Goal: Communication & Community: Ask a question

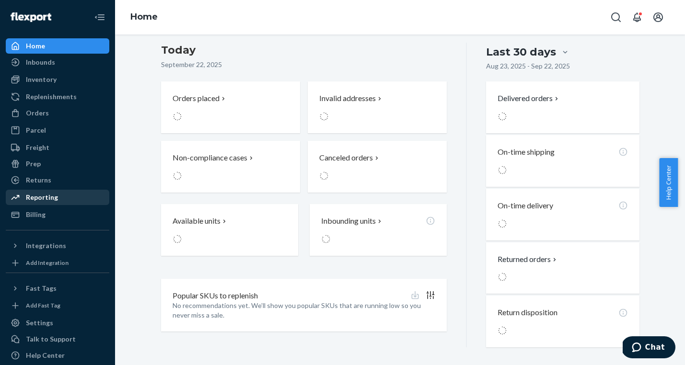
scroll to position [207, 0]
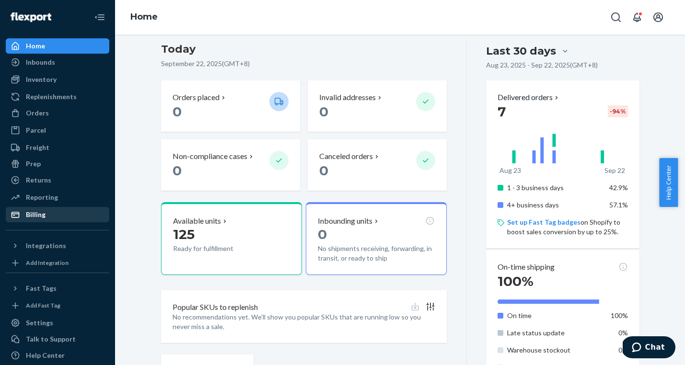
click at [55, 213] on div "Billing" at bounding box center [58, 214] width 102 height 13
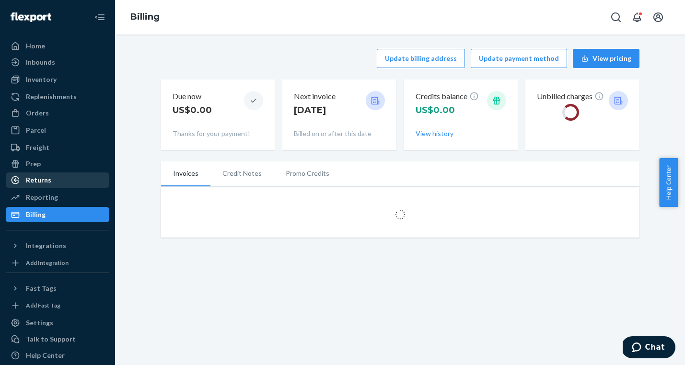
click at [28, 180] on div "Returns" at bounding box center [38, 180] width 25 height 10
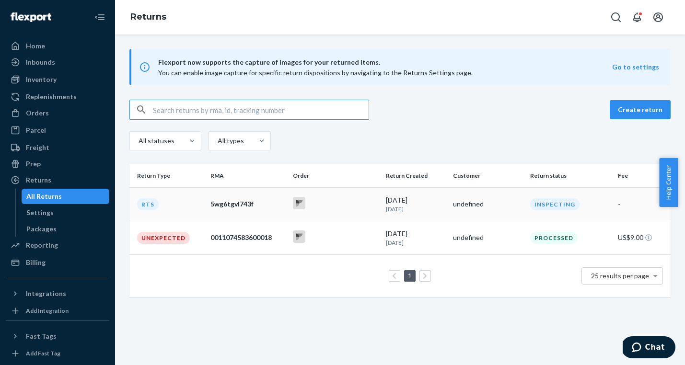
click at [165, 202] on td "RTS" at bounding box center [167, 204] width 77 height 34
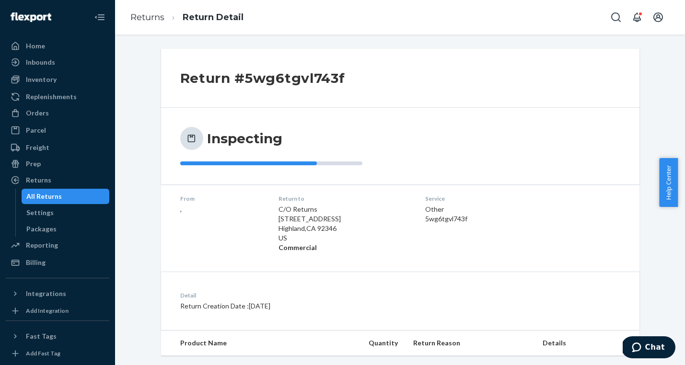
click at [74, 192] on div "All Returns" at bounding box center [66, 196] width 86 height 13
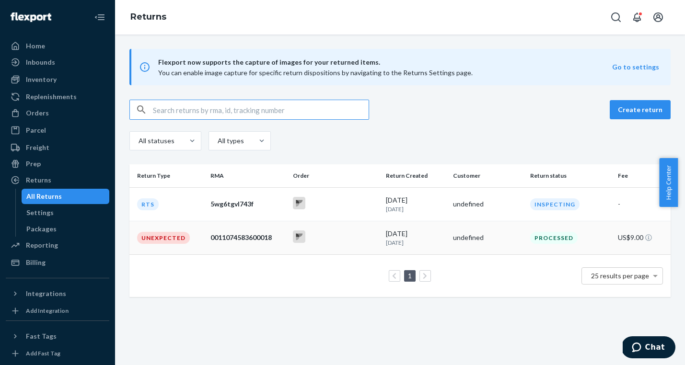
click at [229, 238] on div "0011074583600018" at bounding box center [247, 238] width 75 height 10
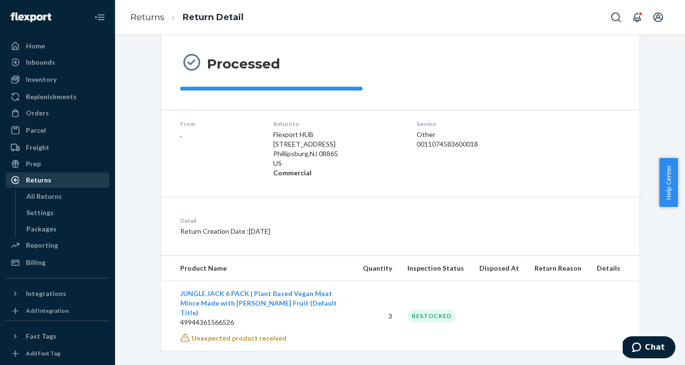
click at [58, 179] on div "Returns" at bounding box center [58, 180] width 102 height 13
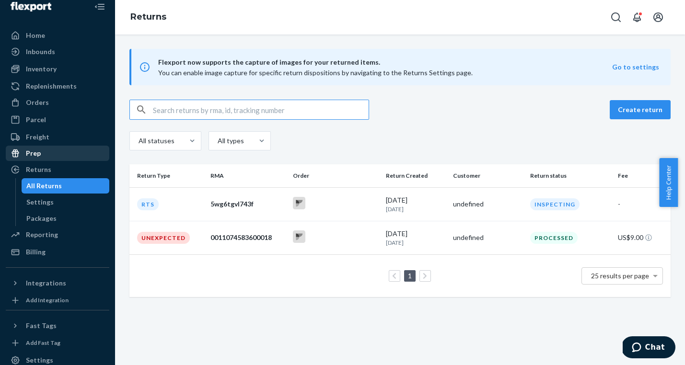
scroll to position [15, 0]
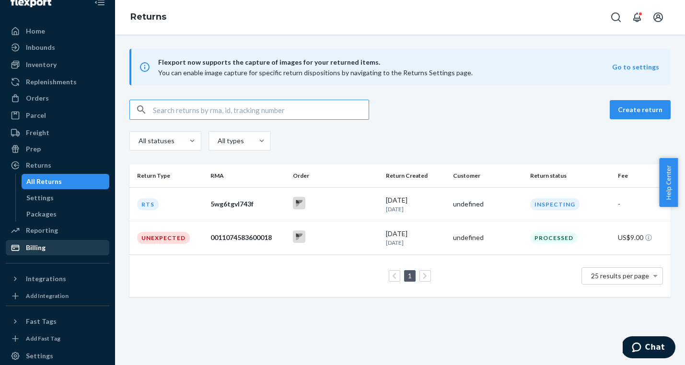
click at [37, 247] on div "Billing" at bounding box center [36, 248] width 20 height 10
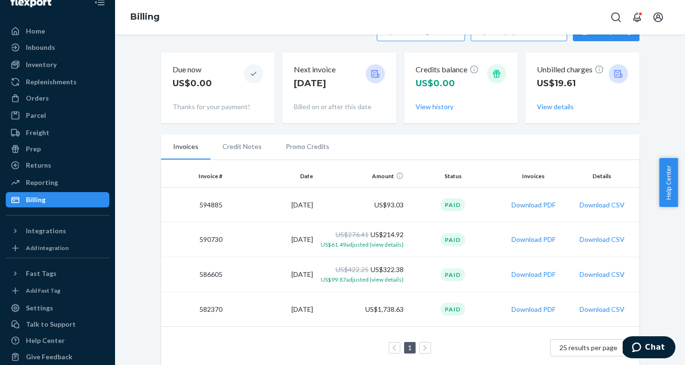
scroll to position [29, 0]
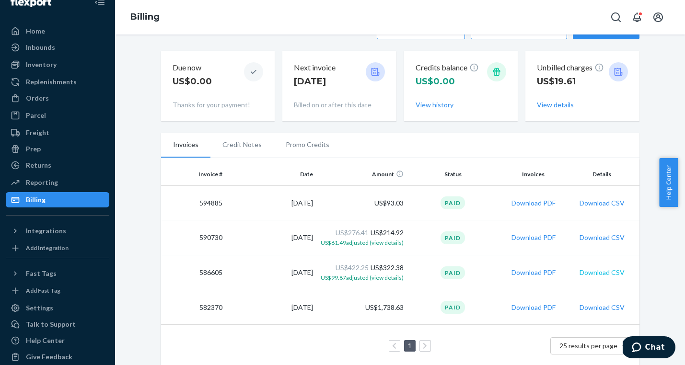
click at [607, 271] on button "Download CSV" at bounding box center [602, 273] width 45 height 10
click at [607, 239] on button "Download CSV" at bounding box center [602, 238] width 45 height 10
click at [584, 202] on button "Download CSV" at bounding box center [602, 203] width 45 height 10
click at [352, 136] on ul "Invoices Credit Notes Promo Credits" at bounding box center [400, 145] width 479 height 25
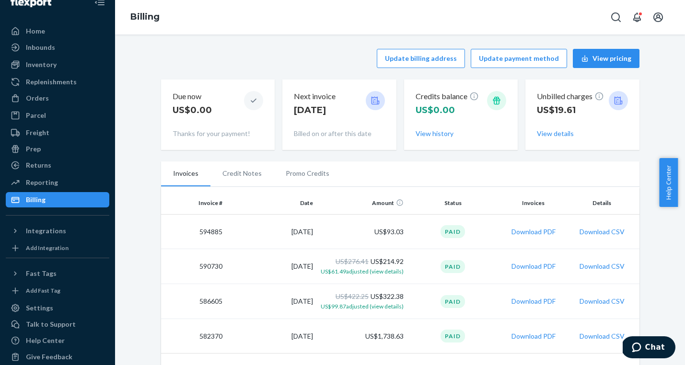
scroll to position [0, 0]
click at [619, 19] on icon "Open Search Box" at bounding box center [616, 17] width 10 height 10
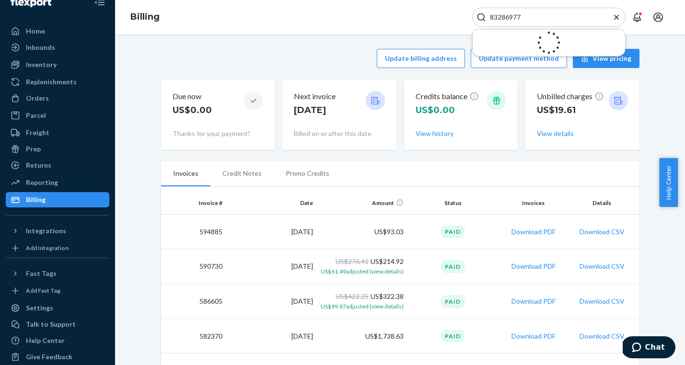
type input "83286977"
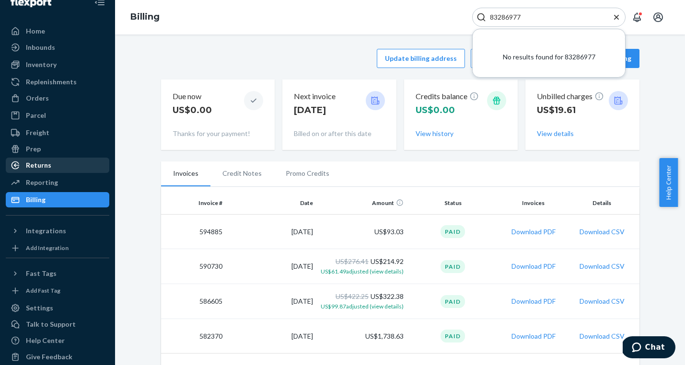
click at [48, 169] on div "Returns" at bounding box center [38, 166] width 25 height 10
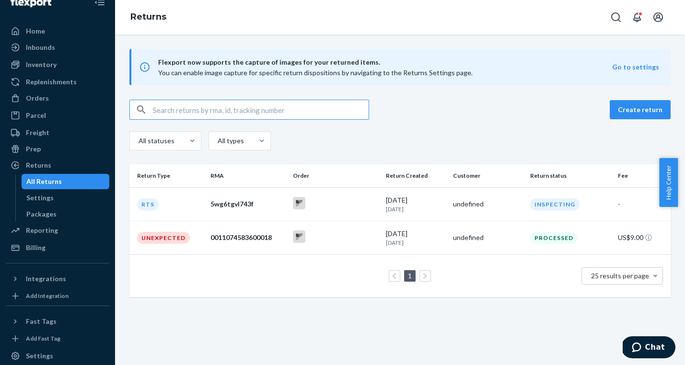
scroll to position [12, 0]
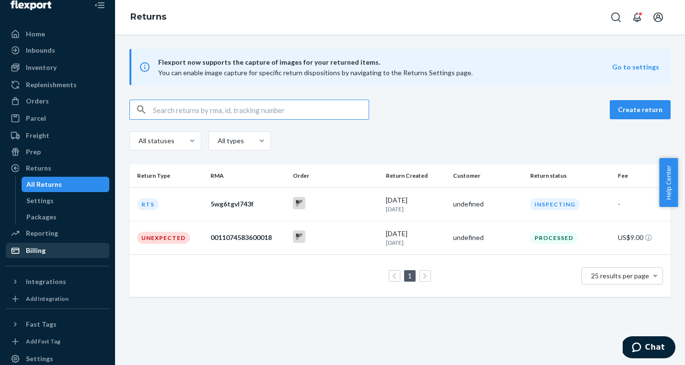
click at [36, 254] on div "Billing" at bounding box center [36, 251] width 20 height 10
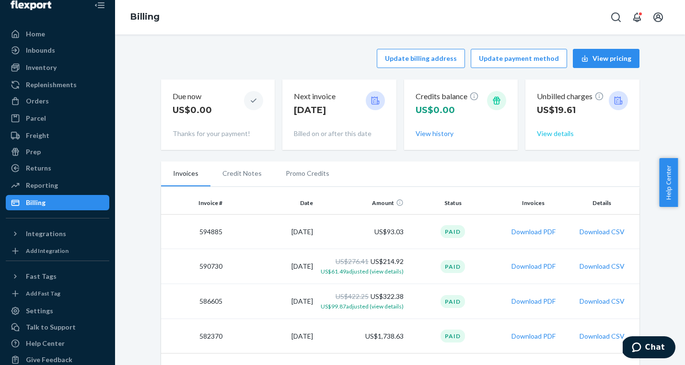
click at [550, 135] on button "View details" at bounding box center [555, 134] width 37 height 10
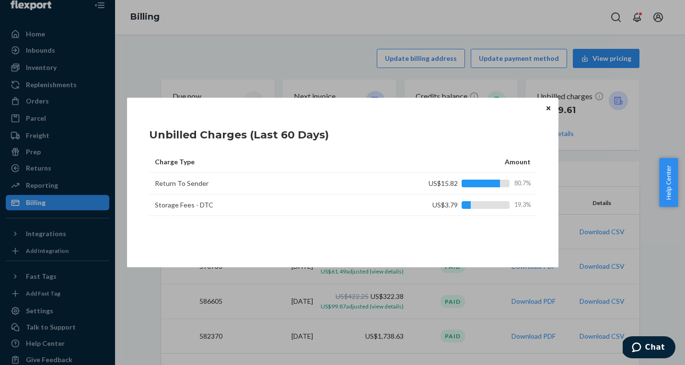
click at [187, 291] on div "Unbilled Charges (Last 60 Days) Charge Type Amount Return To Sender US$15.82 80…" at bounding box center [342, 182] width 685 height 365
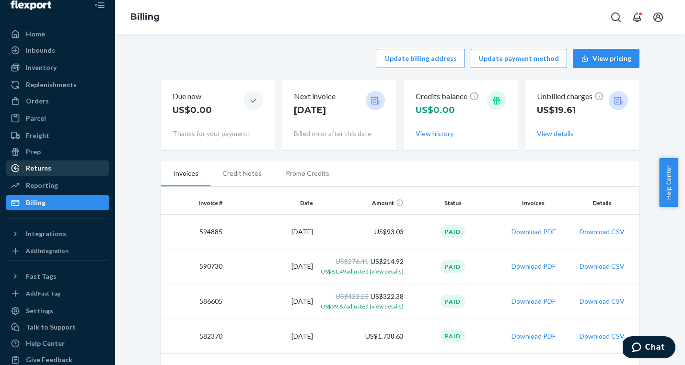
click at [46, 164] on div "Returns" at bounding box center [38, 168] width 25 height 10
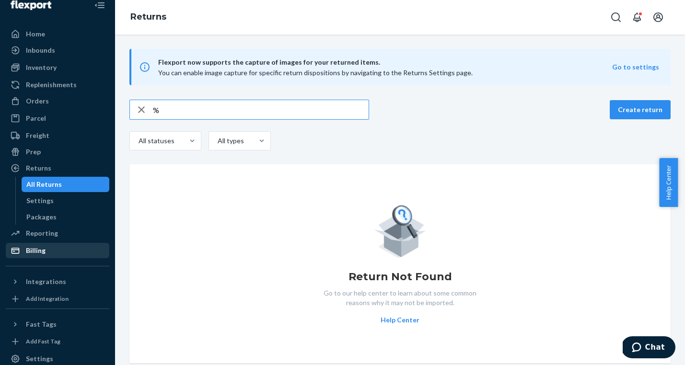
type input "%"
click at [47, 250] on div "Billing" at bounding box center [58, 250] width 102 height 13
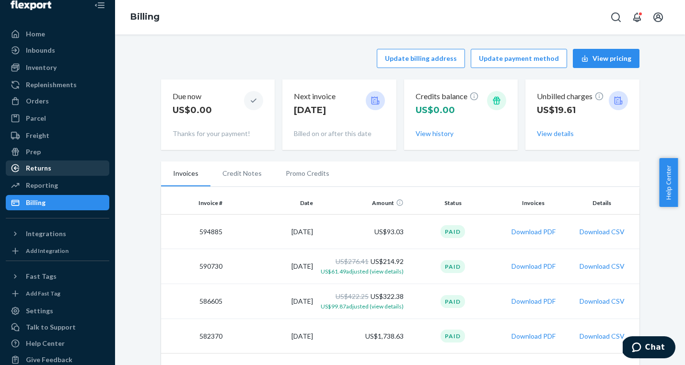
click at [46, 165] on div "Returns" at bounding box center [38, 168] width 25 height 10
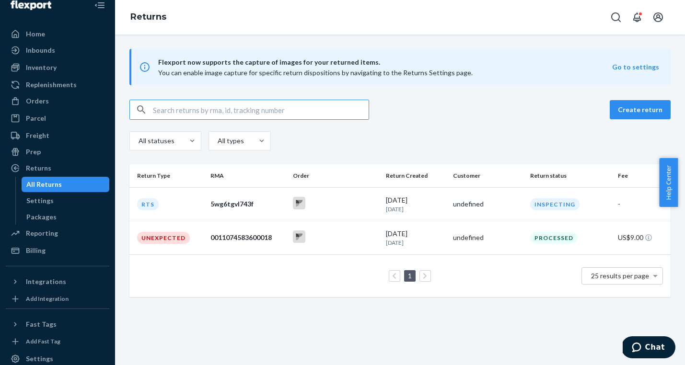
click at [648, 342] on button "Chat" at bounding box center [648, 348] width 54 height 22
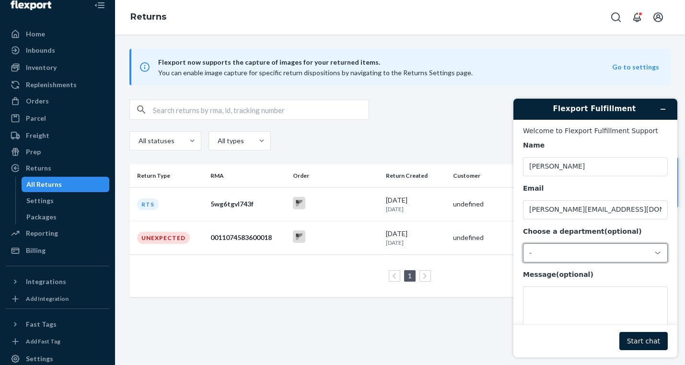
click at [546, 255] on div "-" at bounding box center [589, 253] width 121 height 9
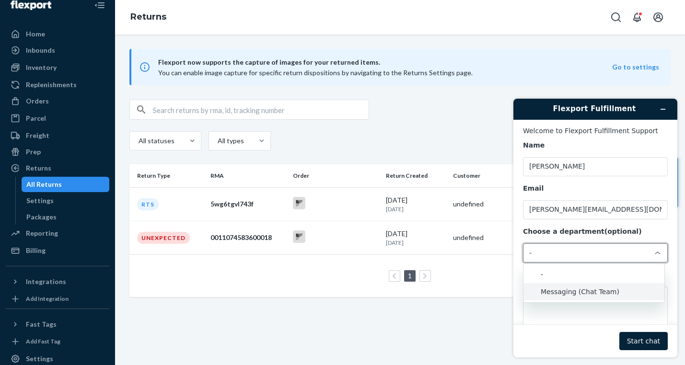
click at [550, 289] on li "Messaging (Chat Team)" at bounding box center [594, 291] width 141 height 17
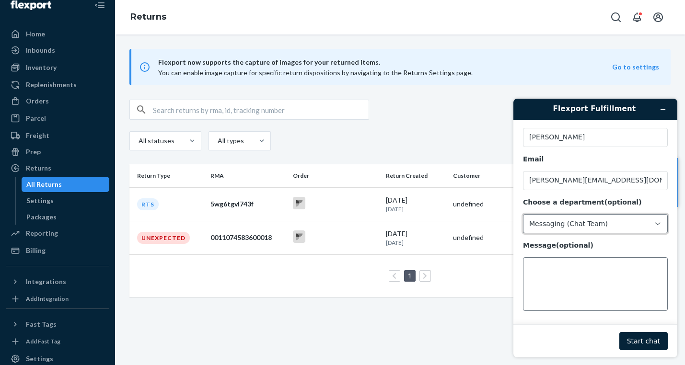
scroll to position [29, 0]
click at [552, 296] on textarea "Message (optional)" at bounding box center [595, 285] width 145 height 54
paste textarea "Lore’i d sitamet, cons adipisc elitsed do eius temp incidid — utlaboree do mag …"
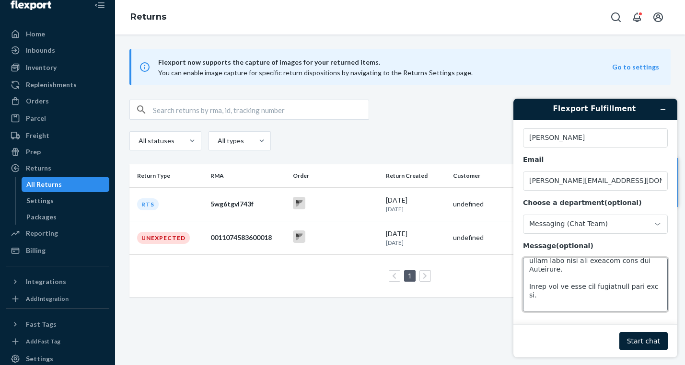
scroll to position [366, 0]
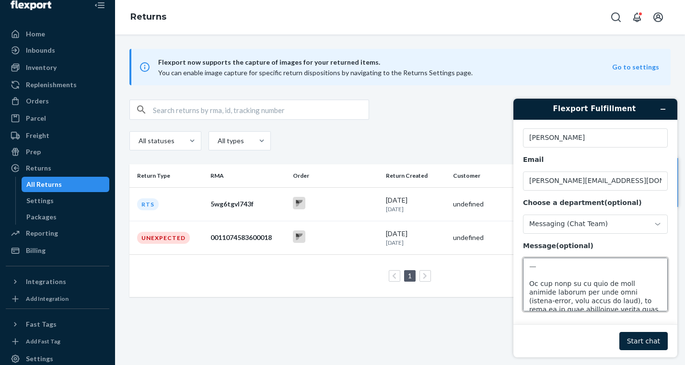
drag, startPoint x: 530, startPoint y: 305, endPoint x: 635, endPoint y: 339, distance: 110.7
click at [635, 339] on form "Welcome to Flexport Fulfillment Support Name [PERSON_NAME] [PERSON_NAME][EMAIL_…" at bounding box center [596, 239] width 164 height 238
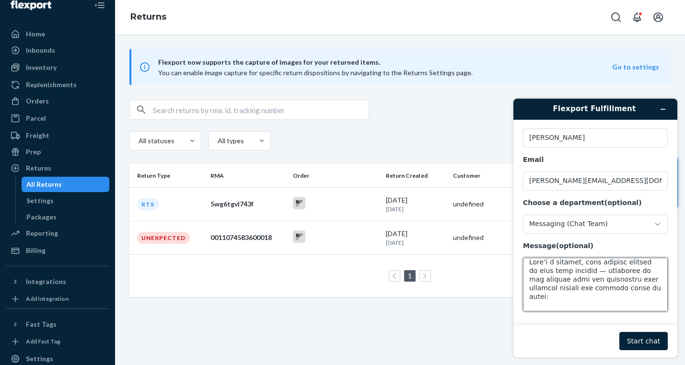
scroll to position [0, 0]
drag, startPoint x: 560, startPoint y: 280, endPoint x: 517, endPoint y: 231, distance: 65.5
click at [517, 231] on form "Welcome to Flexport Fulfillment Support Name [PERSON_NAME] [PERSON_NAME][EMAIL_…" at bounding box center [596, 239] width 164 height 238
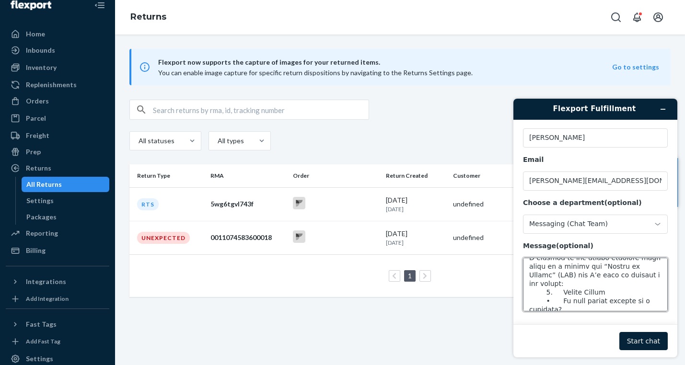
click at [579, 274] on textarea "Message (optional)" at bounding box center [595, 285] width 145 height 54
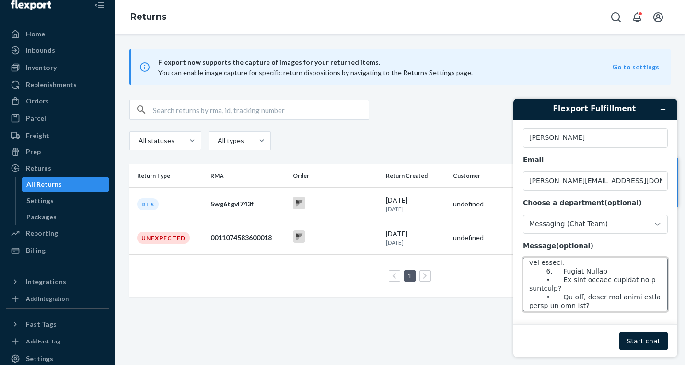
scroll to position [43, 0]
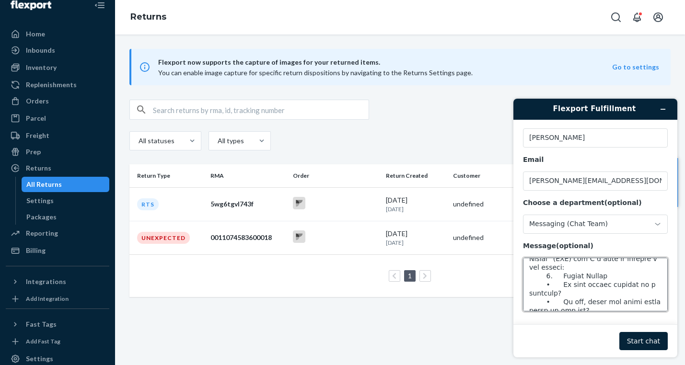
drag, startPoint x: 608, startPoint y: 266, endPoint x: 573, endPoint y: 276, distance: 36.0
click at [573, 276] on textarea "Message (optional)" at bounding box center [595, 285] width 145 height 54
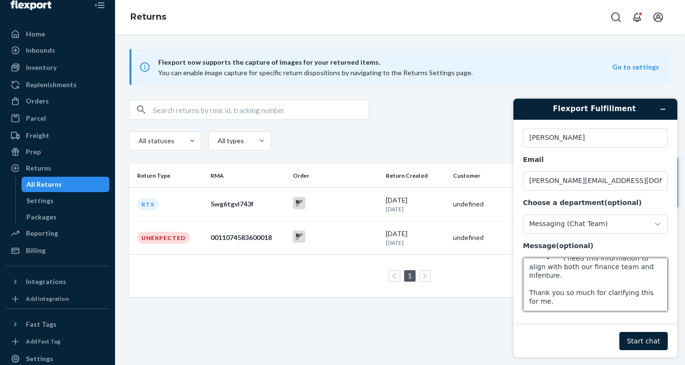
scroll to position [311, 0]
type textarea "Hi, I have a question regarding billing. I noticed in our most recent invoices …"
click at [633, 337] on button "Start chat" at bounding box center [643, 341] width 48 height 18
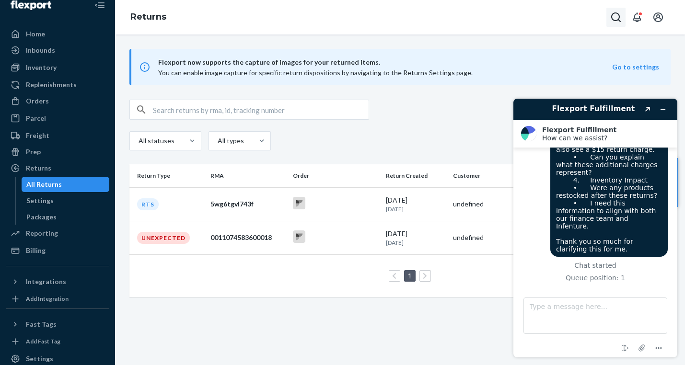
scroll to position [271, 0]
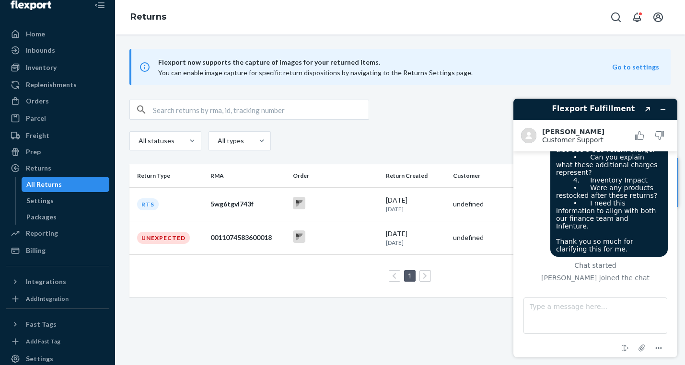
click at [422, 91] on div "Flexport now supports the capture of images for your returned items. You can en…" at bounding box center [400, 173] width 570 height 248
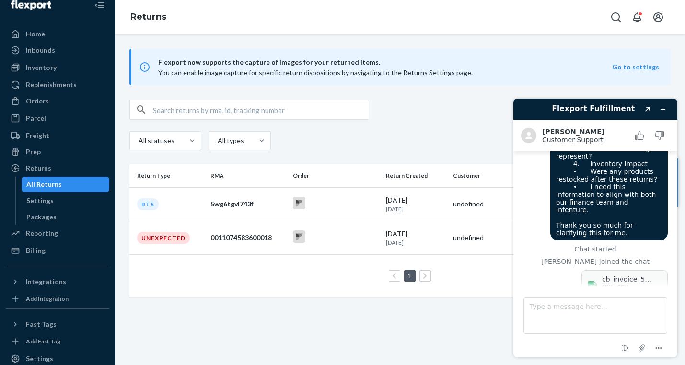
scroll to position [315, 0]
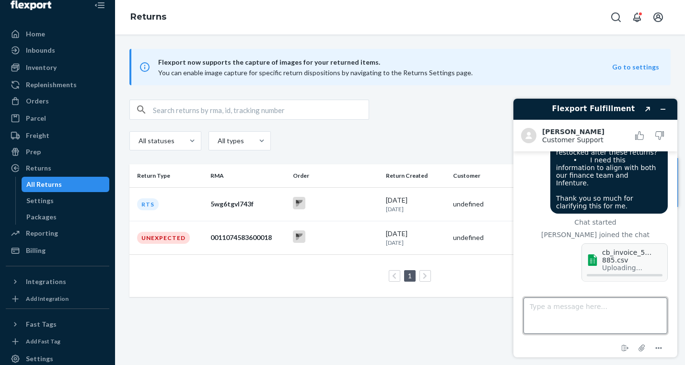
click at [563, 310] on textarea "Type a message here..." at bounding box center [596, 316] width 144 height 36
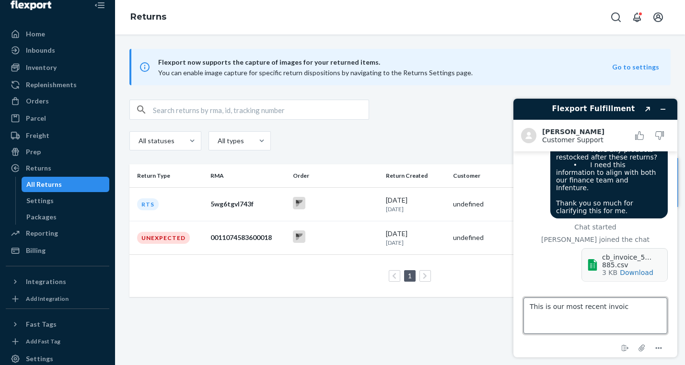
type textarea "This is our most recent invoice"
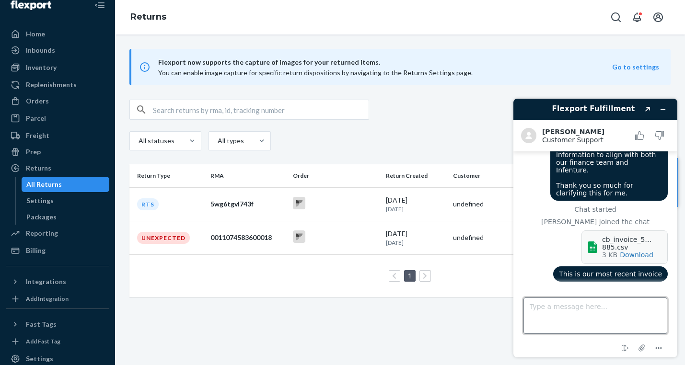
scroll to position [328, 0]
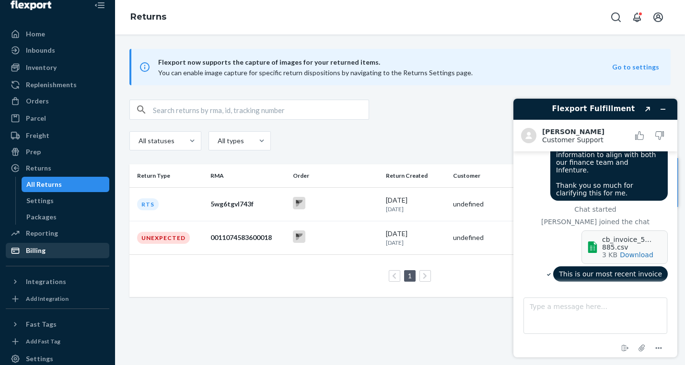
click at [34, 248] on div "Billing" at bounding box center [36, 251] width 20 height 10
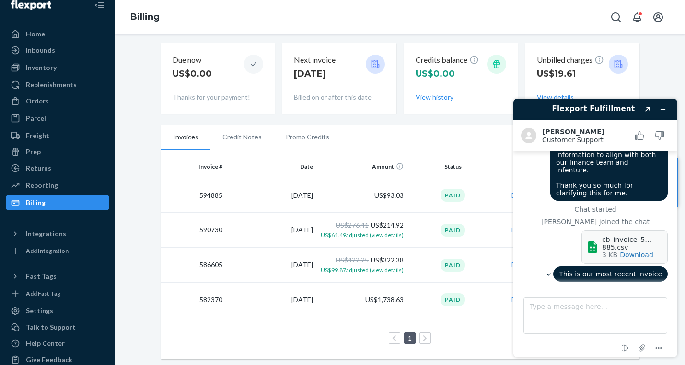
scroll to position [36, 0]
click at [665, 106] on icon "Minimise widget" at bounding box center [663, 109] width 7 height 7
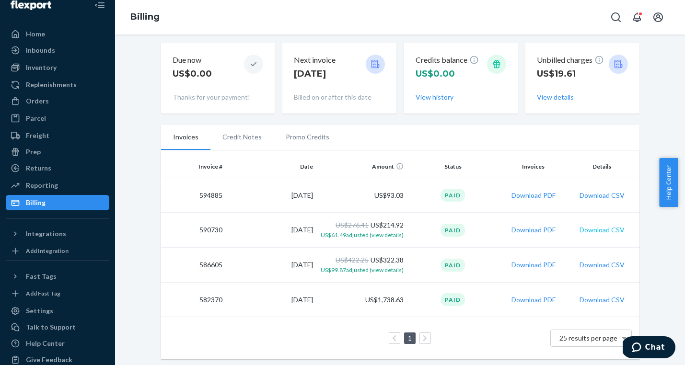
click at [589, 227] on button "Download CSV" at bounding box center [602, 230] width 45 height 10
click at [640, 346] on span "1 new" at bounding box center [632, 348] width 13 height 10
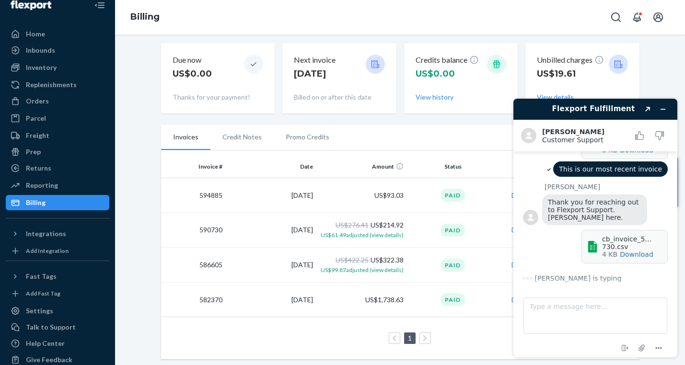
scroll to position [435, 0]
click at [554, 309] on textarea "Type a message here..." at bounding box center [596, 316] width 144 height 36
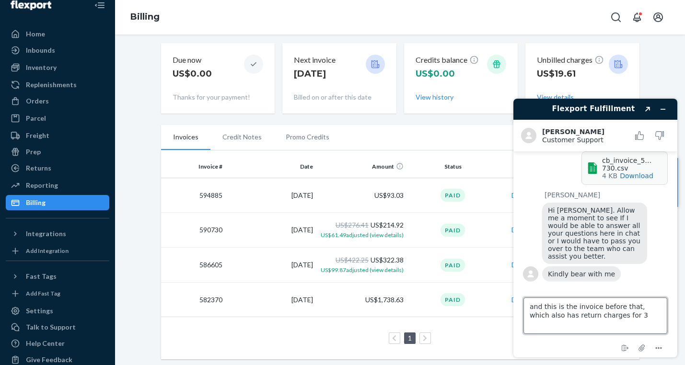
scroll to position [514, 0]
type textarea "and this is the invoice before that, which also has return charges for 3 packag…"
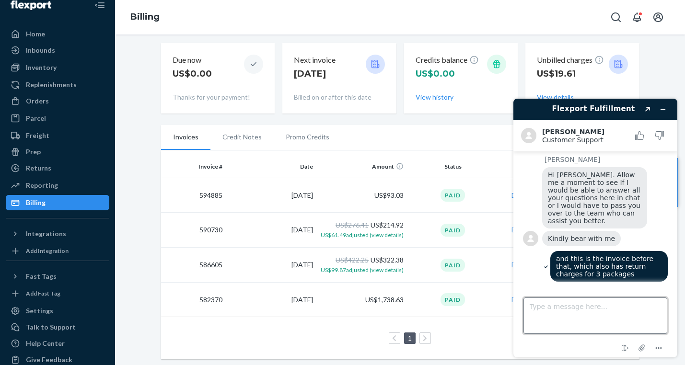
scroll to position [0, 0]
type textarea "yes no worries"
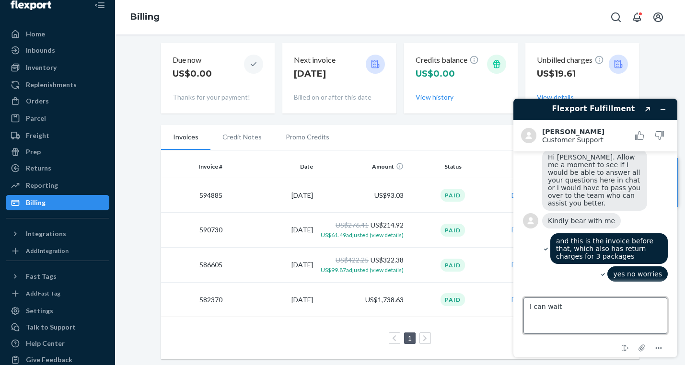
type textarea "I can wait"
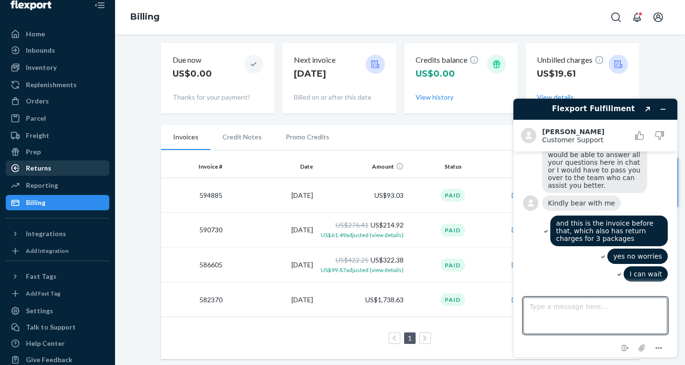
click at [47, 172] on div "Returns" at bounding box center [38, 168] width 25 height 10
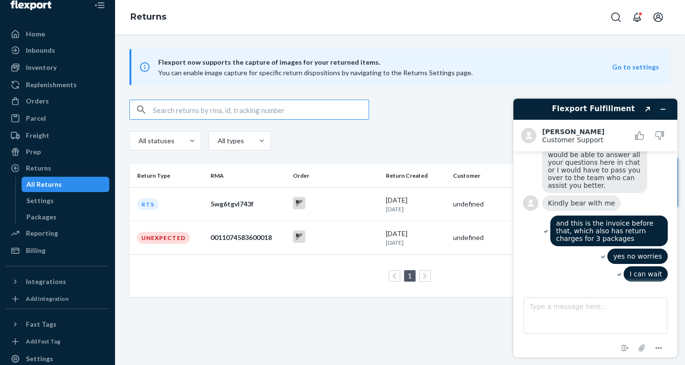
click at [668, 109] on button "Minimise widget" at bounding box center [662, 109] width 15 height 13
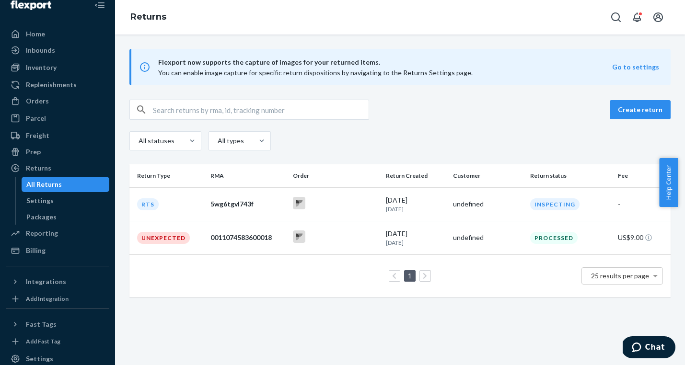
click at [645, 344] on span "Chat" at bounding box center [638, 348] width 13 height 10
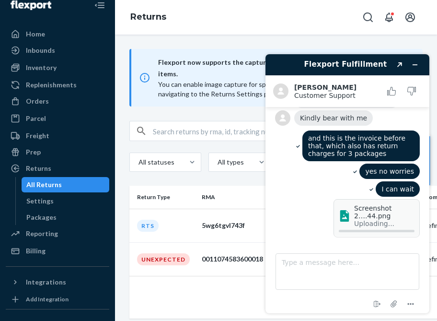
scroll to position [628, 0]
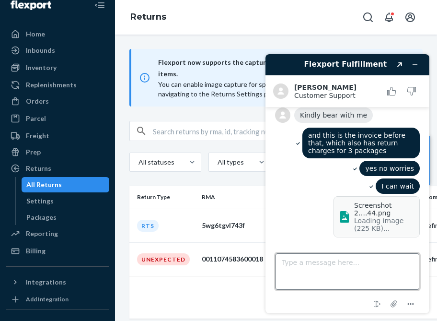
click at [325, 261] on textarea "Type a message here..." at bounding box center [348, 271] width 144 height 36
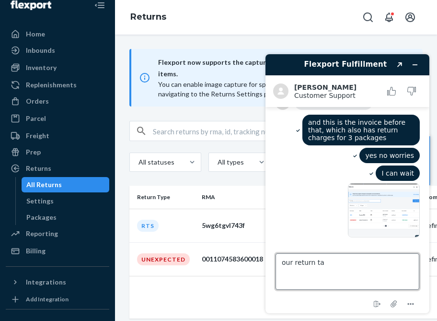
type textarea "our return tab"
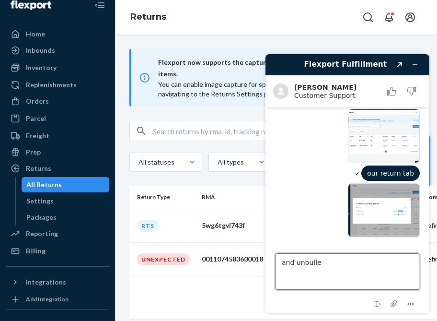
scroll to position [716, 0]
type textarea "and unbilled upcoming charges"
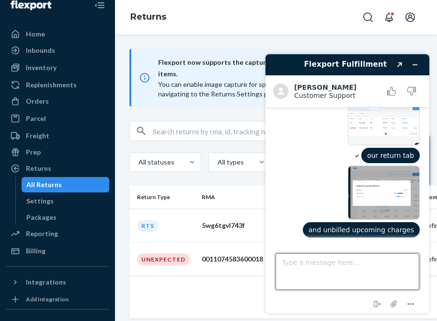
scroll to position [734, 0]
